Goal: Obtain resource: Obtain resource

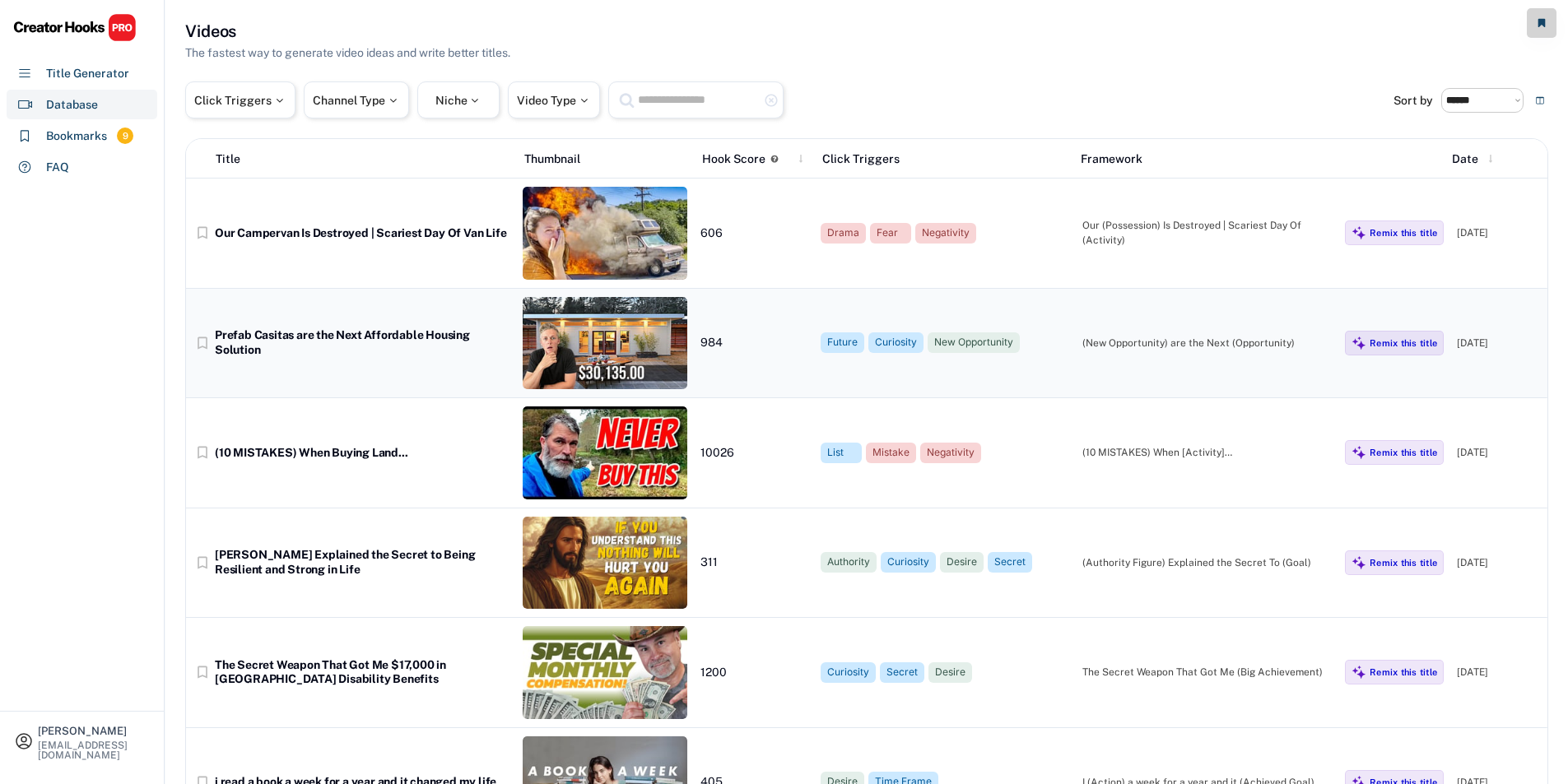
select select "********"
click at [364, 337] on div "Prefab Casitas are the Next Affordable Housing Solution" at bounding box center [361, 342] width 295 height 28
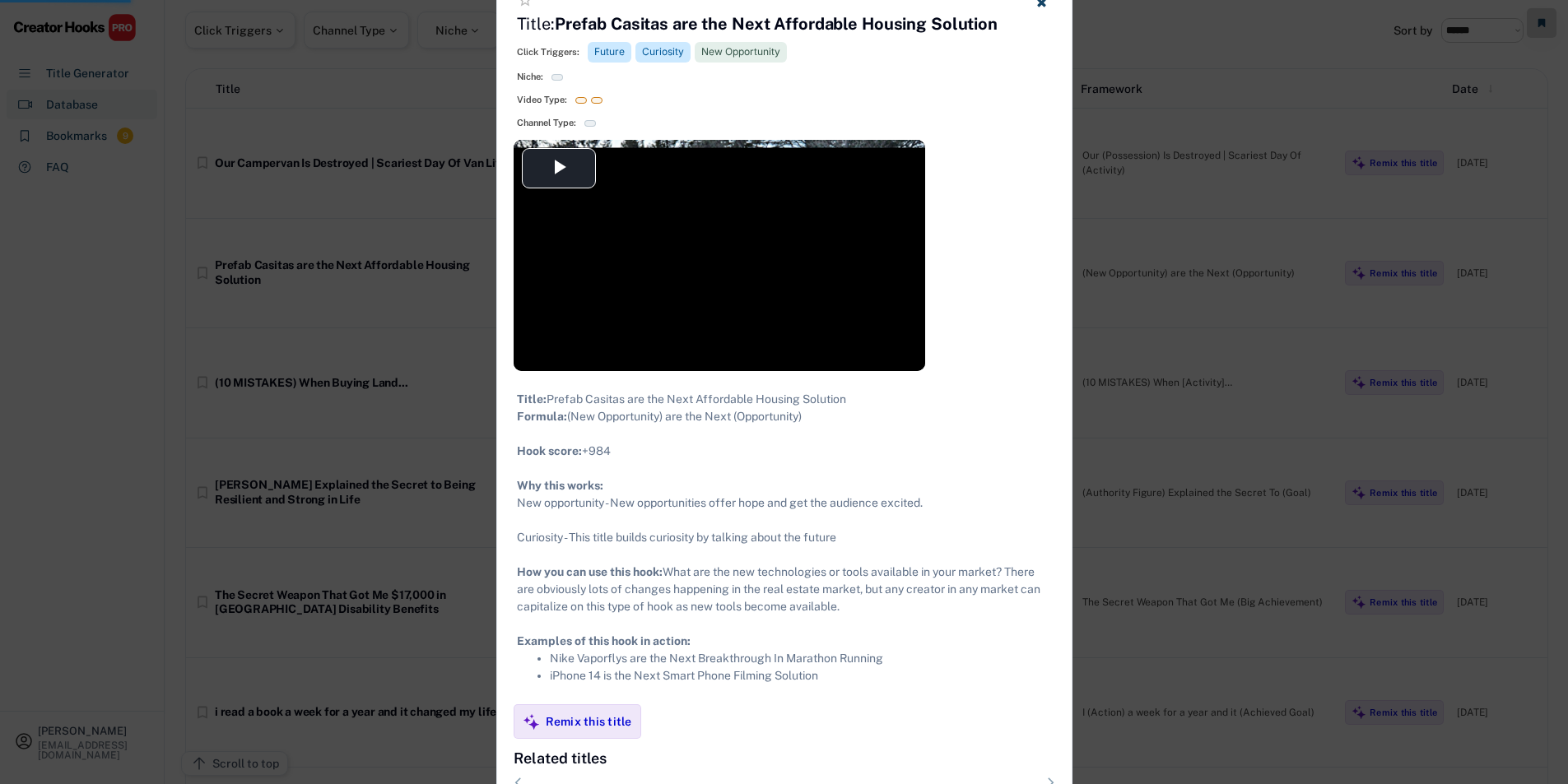
scroll to position [247, 0]
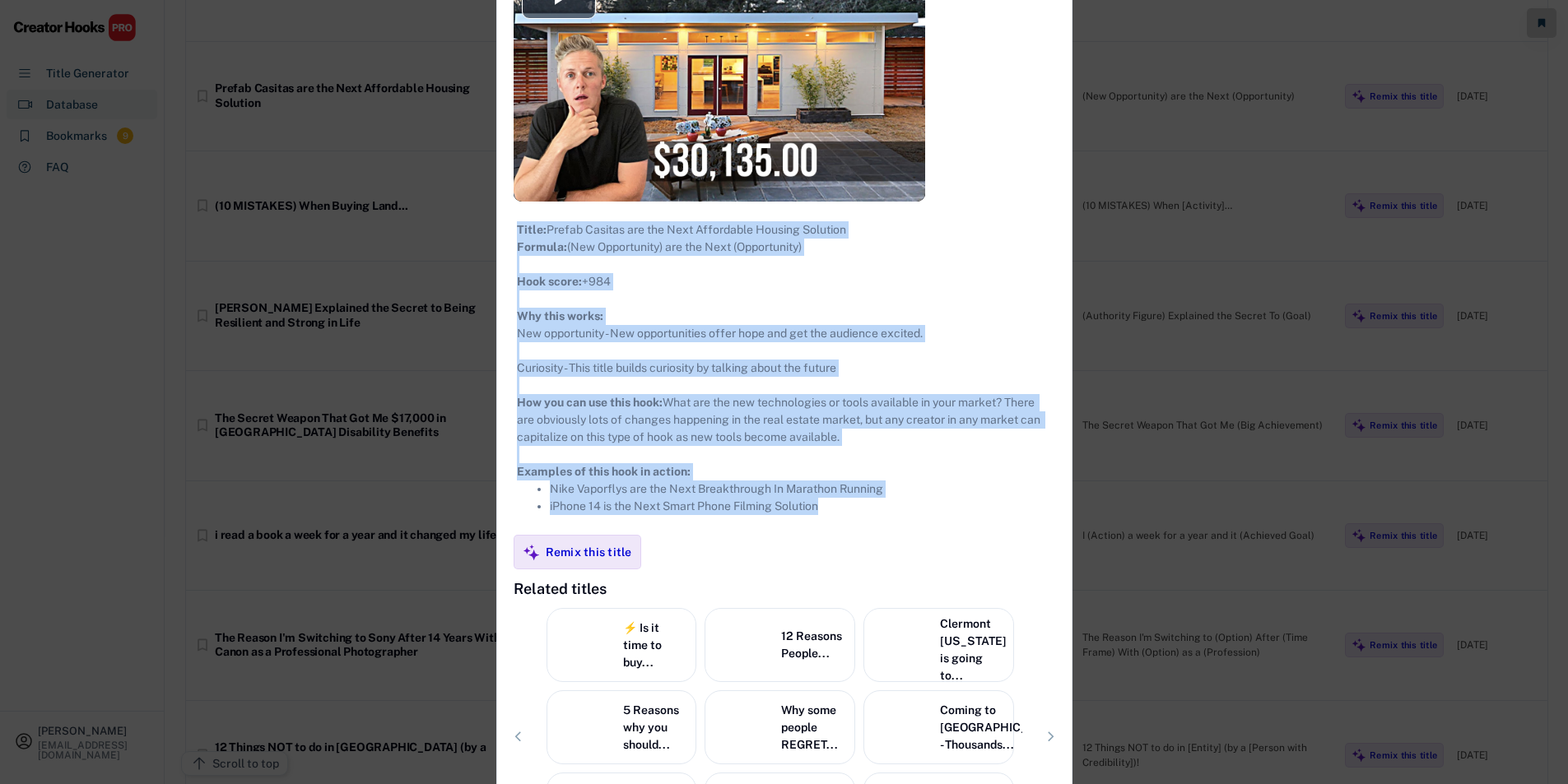
drag, startPoint x: 518, startPoint y: 229, endPoint x: 833, endPoint y: 546, distance: 446.9
type textarea "**********"
click at [833, 534] on div "Title: Prefab Casitas are the Next Affordable Housing Solution Formula: (New Op…" at bounding box center [784, 368] width 575 height 333
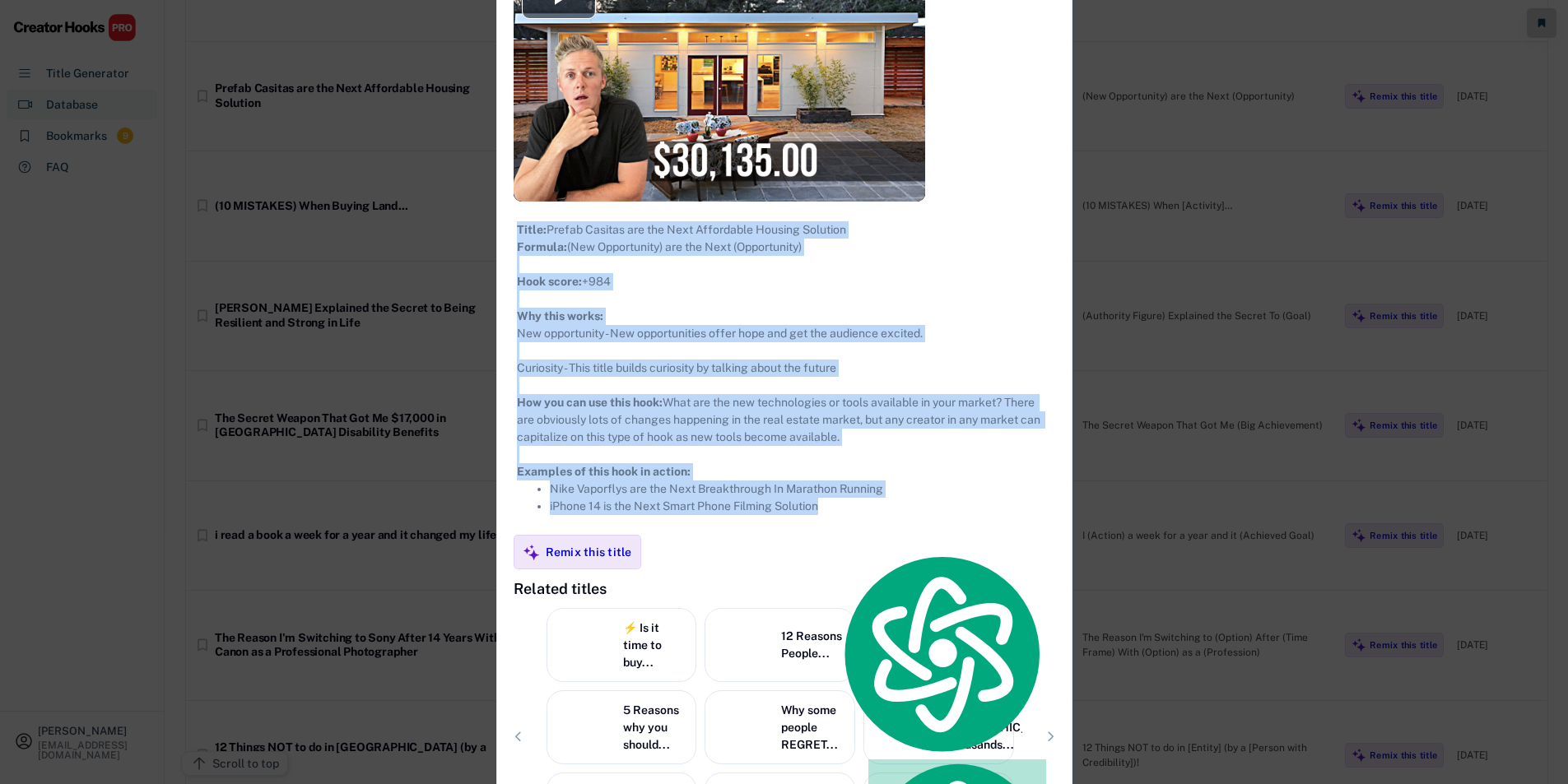
copy div "Title: Prefab Casitas are the Next Affordable Housing Solution Formula: (New Op…"
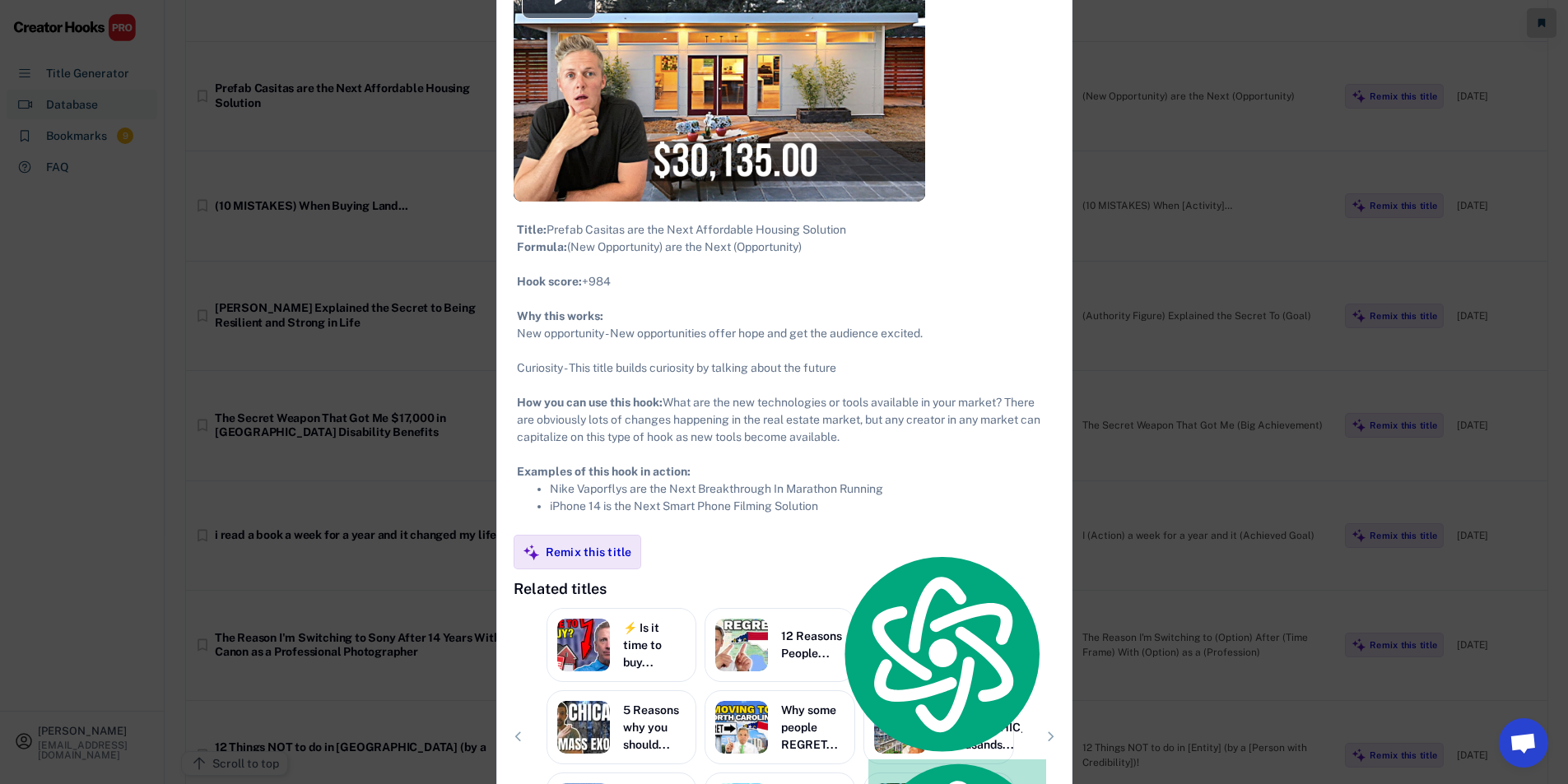
click at [307, 375] on div at bounding box center [784, 392] width 1568 height 784
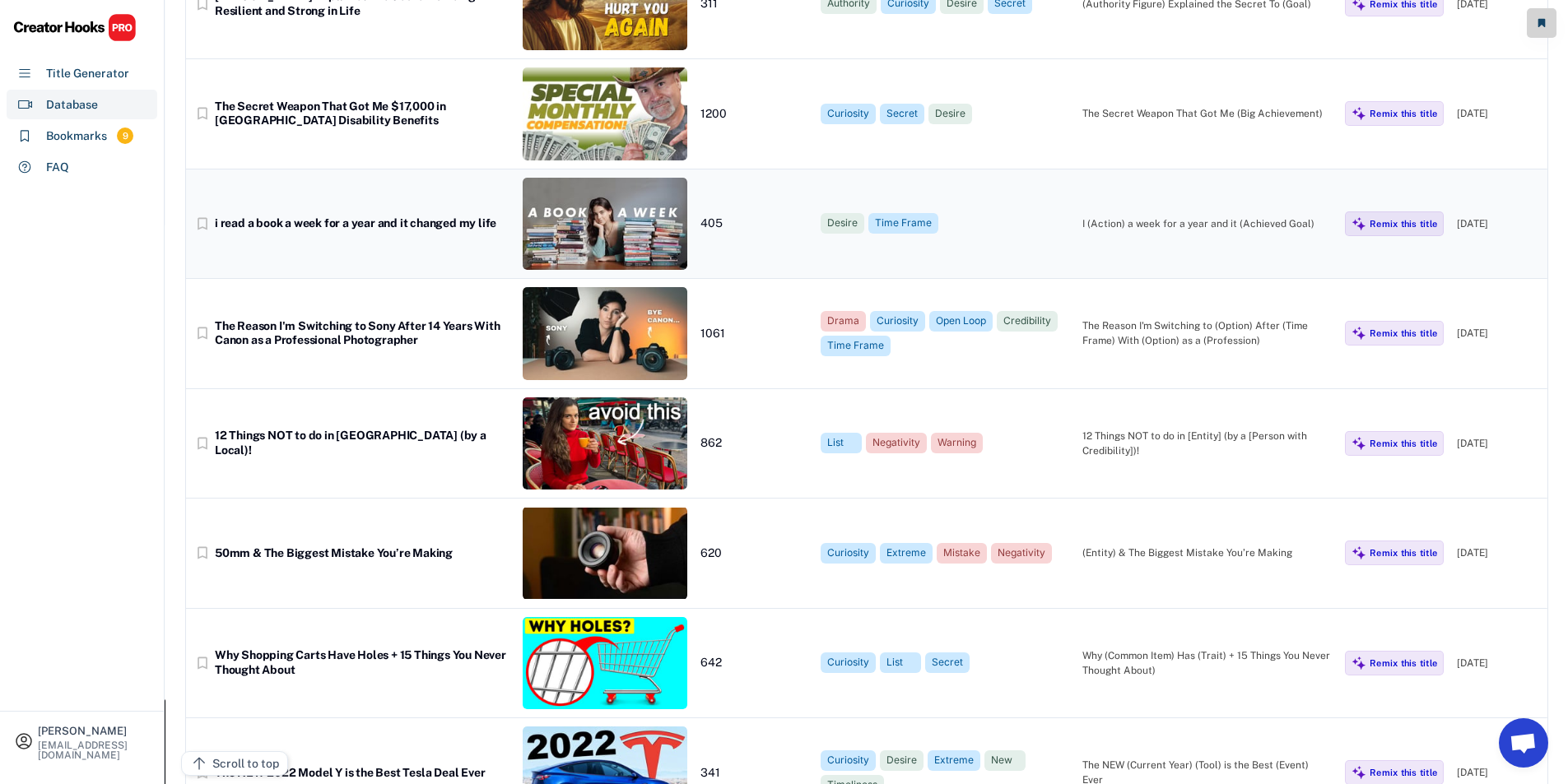
scroll to position [659, 0]
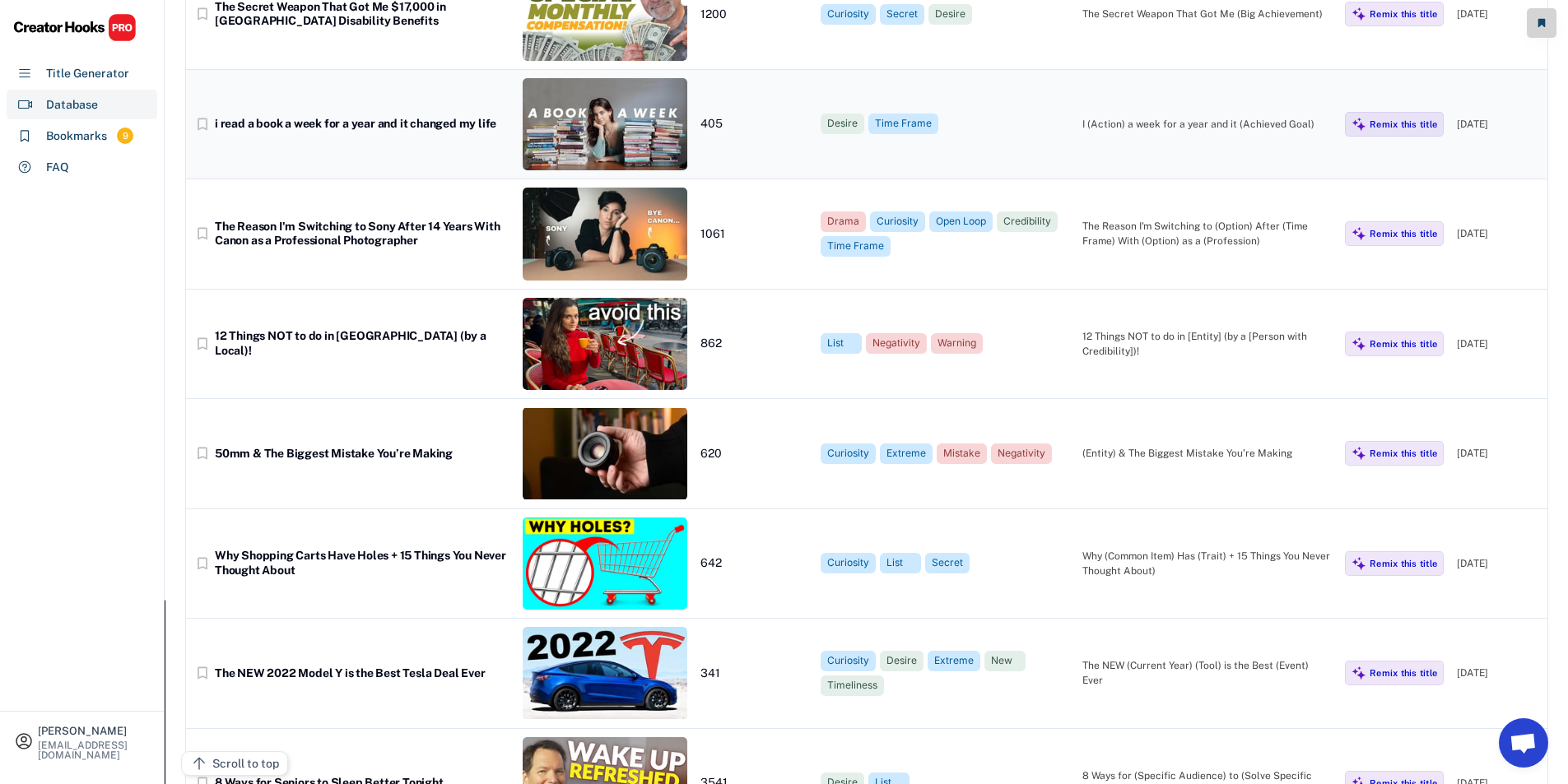
click at [354, 126] on div "i read a book a week for a year and it changed my life" at bounding box center [361, 123] width 295 height 15
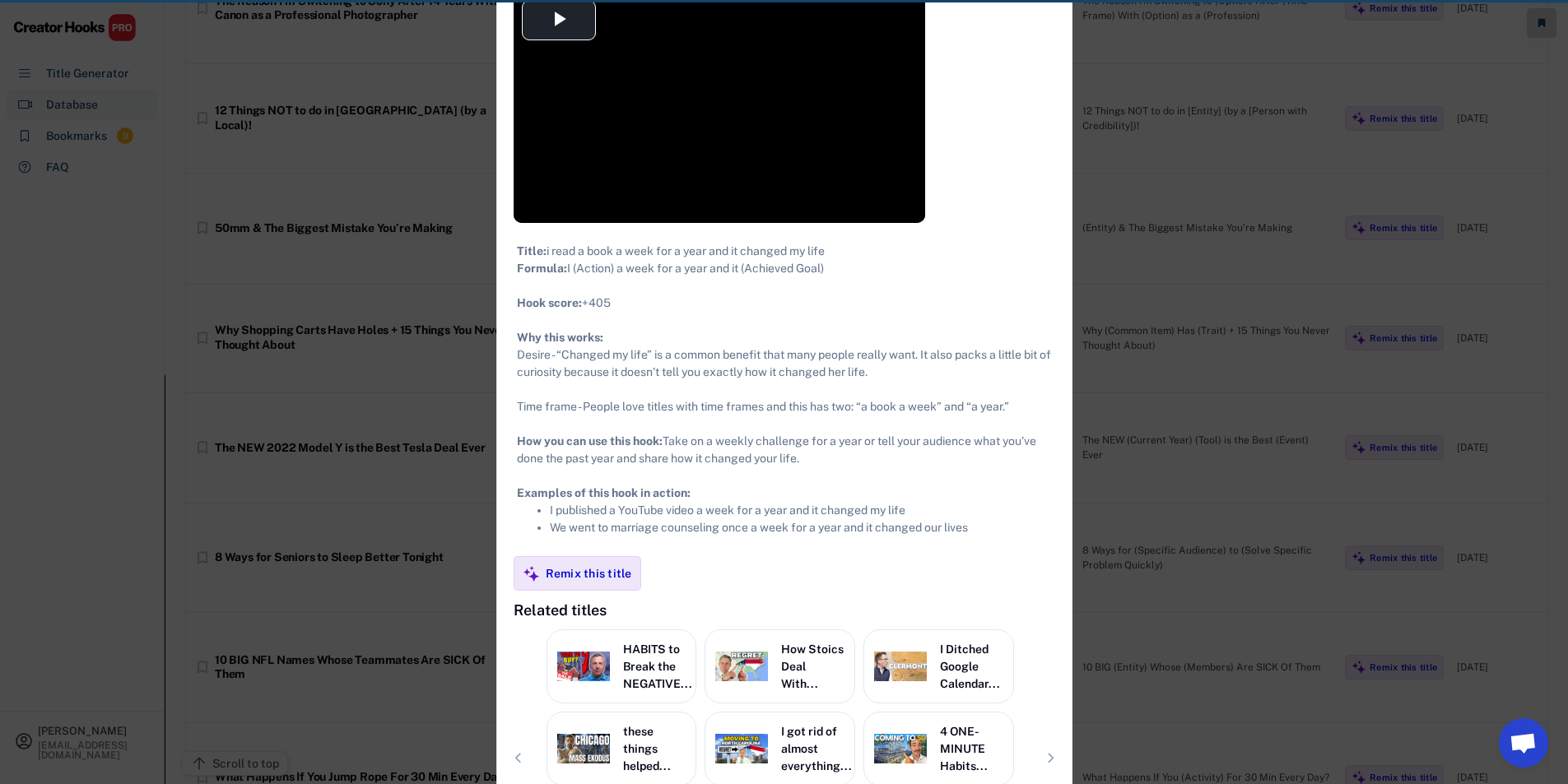
scroll to position [905, 0]
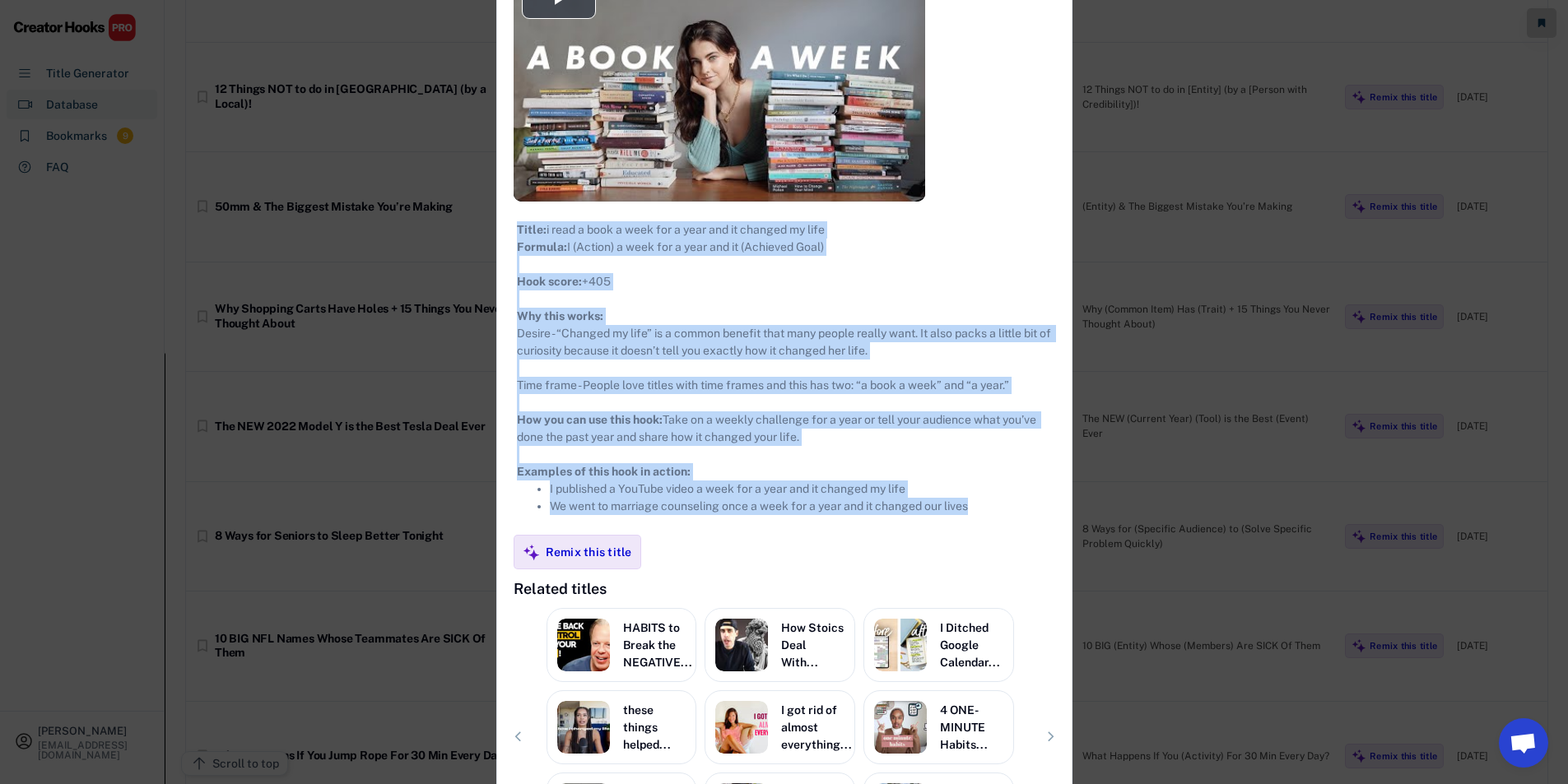
drag, startPoint x: 519, startPoint y: 231, endPoint x: 954, endPoint y: 515, distance: 519.5
click at [979, 534] on div "Title: i read a book a week for a year and it changed my life Formula: I (Actio…" at bounding box center [784, 368] width 575 height 333
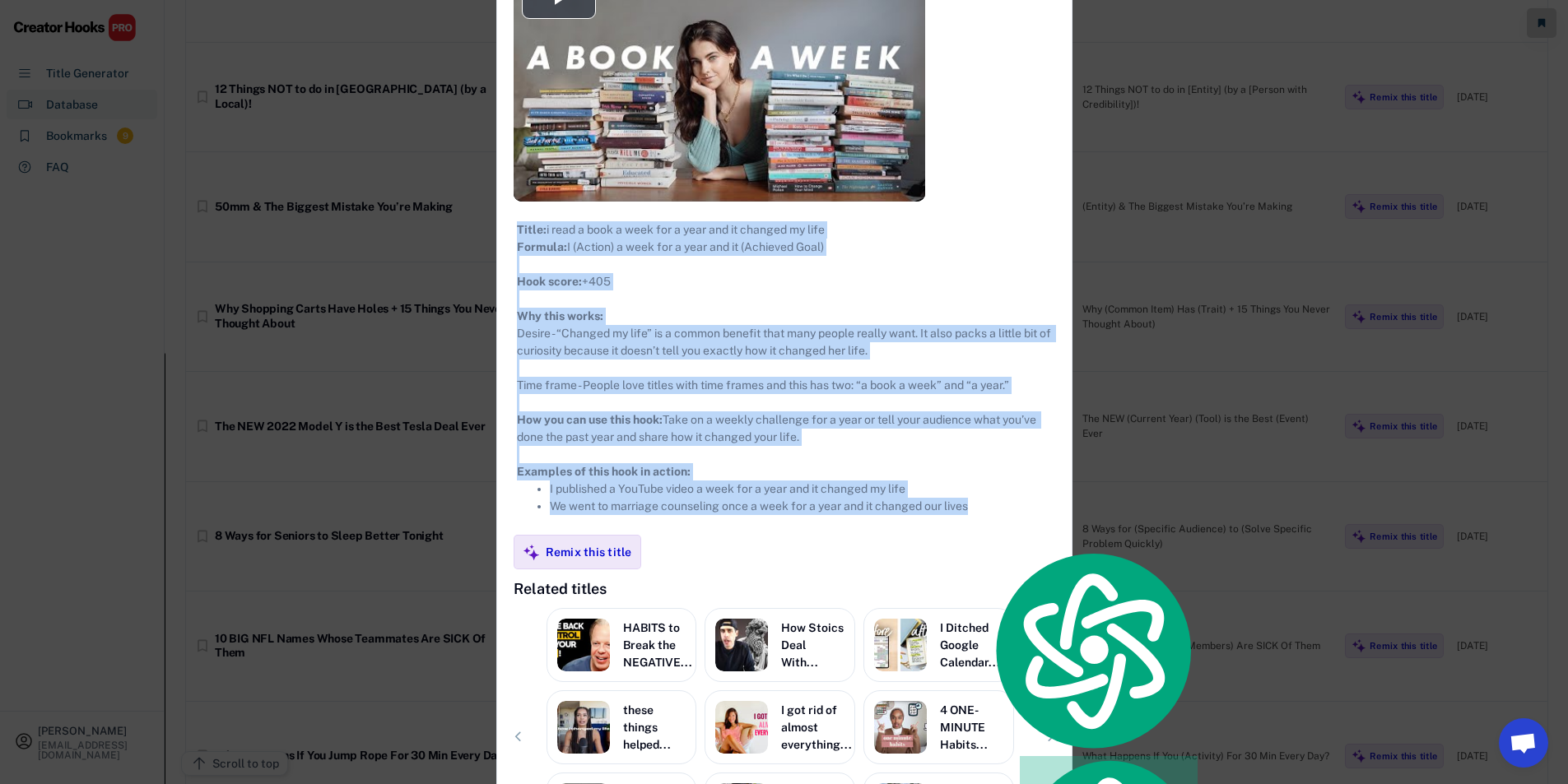
copy div "Title: i read a book a week for a year and it changed my life Formula: I (Actio…"
